Goal: Task Accomplishment & Management: Complete application form

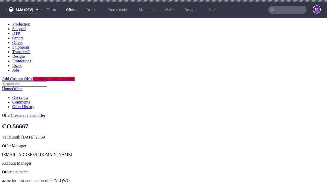
scroll to position [2, 0]
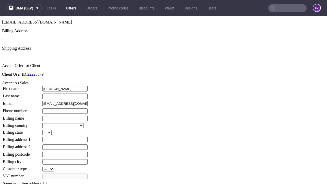
type input "[PERSON_NAME]"
type input "Littel"
type input "1509813888"
type input "Elroy86"
select select "13"
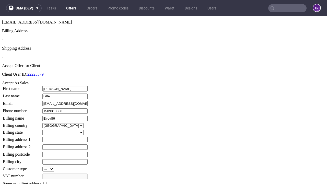
select select "132"
type input "Elroy86"
type input "465 [PERSON_NAME] End"
type input "WM1 9LJ"
type input "[PERSON_NAME]-on-Cummerata"
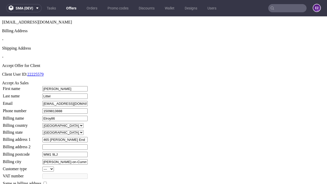
click at [47, 182] on input "checkbox" at bounding box center [44, 183] width 3 height 3
checkbox input "true"
type input "Elroy86"
select select "13"
type input "465 [PERSON_NAME] End"
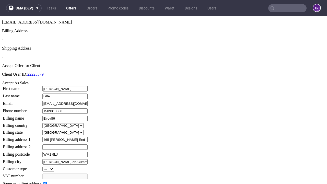
type input "WM1 9LJ"
type input "[PERSON_NAME]-on-Cummerata"
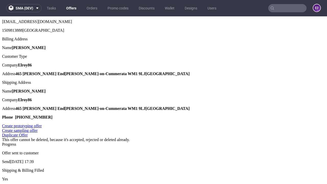
scroll to position [0, 0]
